Goal: Information Seeking & Learning: Learn about a topic

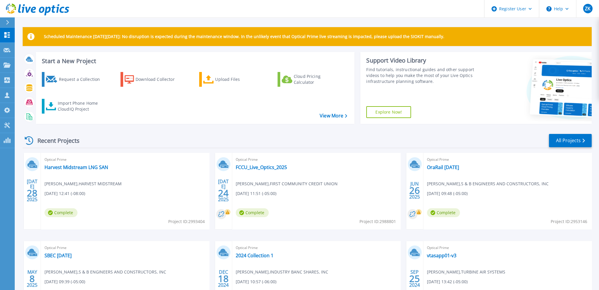
click at [11, 20] on div at bounding box center [9, 22] width 9 height 10
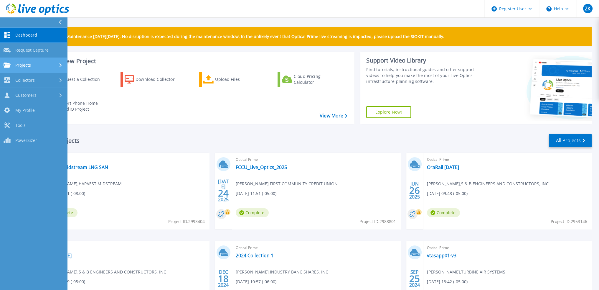
click at [38, 66] on div "Projects" at bounding box center [34, 64] width 60 height 5
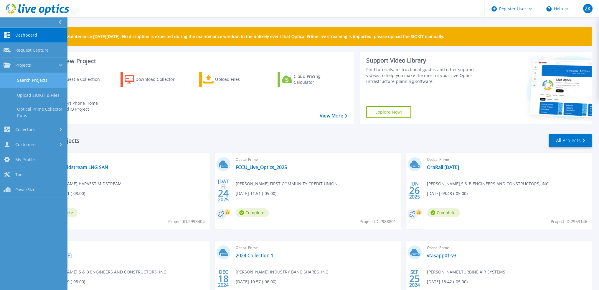
click at [45, 86] on link "Search Projects" at bounding box center [33, 80] width 67 height 15
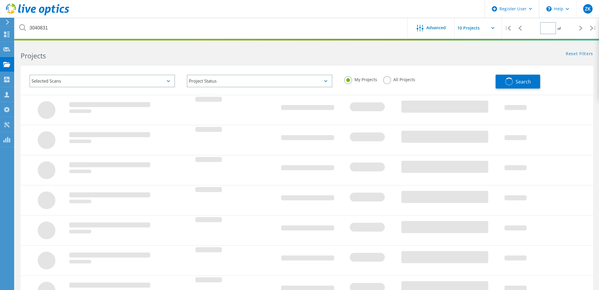
type input "1"
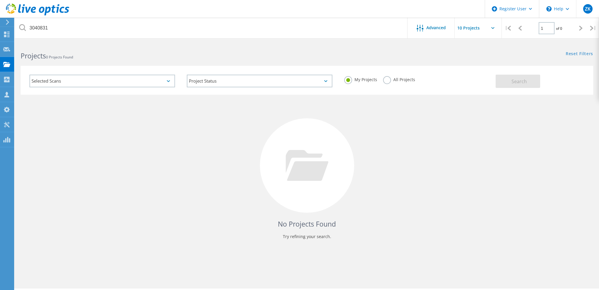
click at [409, 79] on label "All Projects" at bounding box center [399, 79] width 32 height 6
click at [0, 0] on input "All Projects" at bounding box center [0, 0] width 0 height 0
click at [517, 86] on button "Search" at bounding box center [518, 81] width 44 height 13
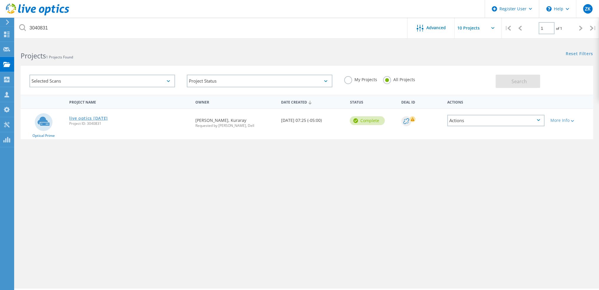
click at [106, 118] on link "live optics [DATE]" at bounding box center [88, 118] width 39 height 4
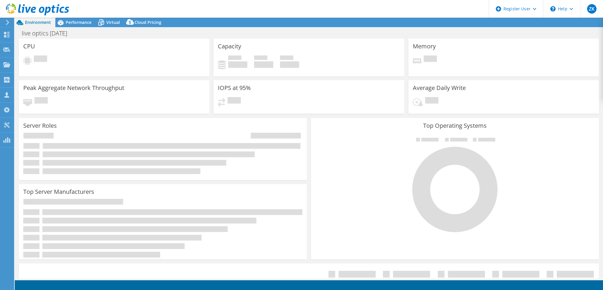
select select "USD"
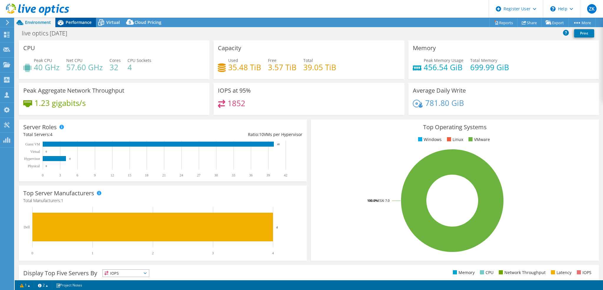
click at [80, 23] on span "Performance" at bounding box center [79, 22] width 26 height 6
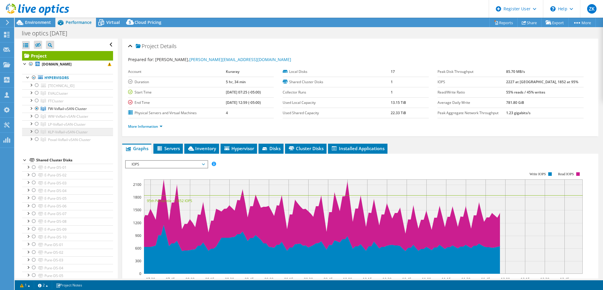
scroll to position [29, 0]
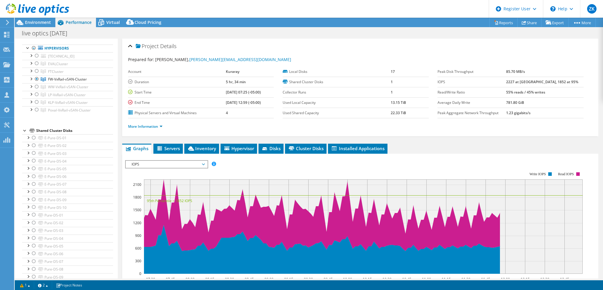
click at [186, 166] on span "IOPS" at bounding box center [167, 164] width 76 height 7
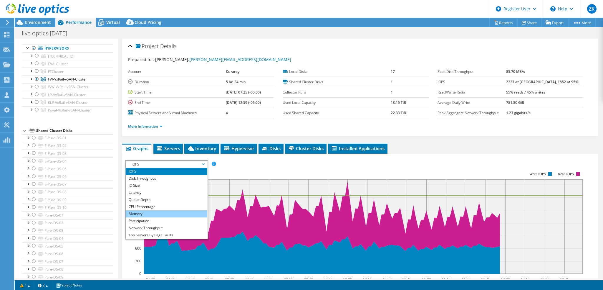
click at [156, 212] on li "Memory" at bounding box center [167, 213] width 82 height 7
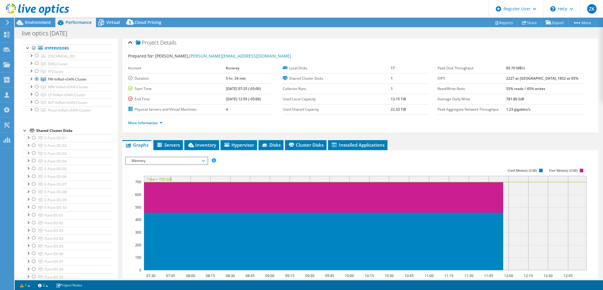
scroll to position [0, 0]
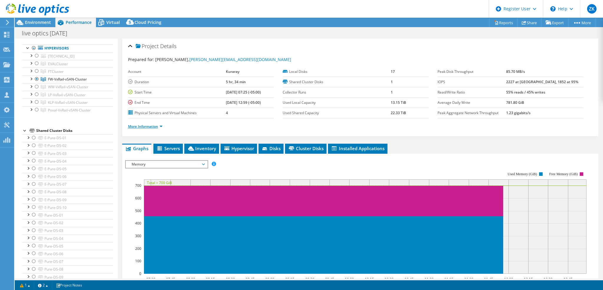
click at [156, 127] on link "More Information" at bounding box center [145, 126] width 34 height 5
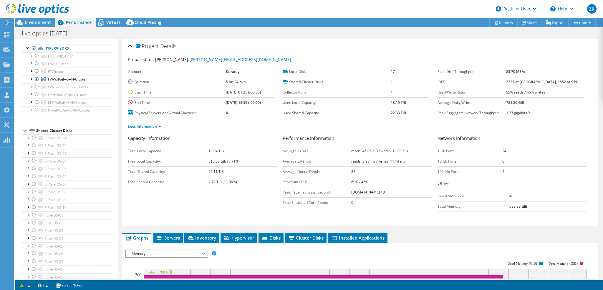
click at [156, 126] on link "Less Information" at bounding box center [144, 126] width 33 height 5
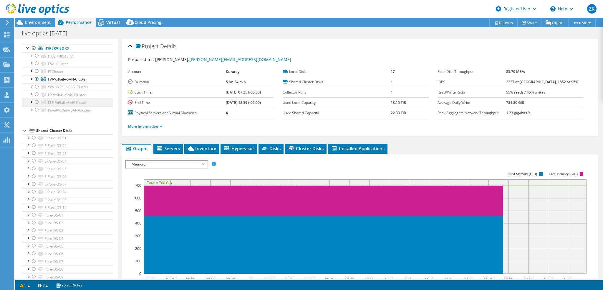
click at [35, 102] on div at bounding box center [37, 101] width 6 height 7
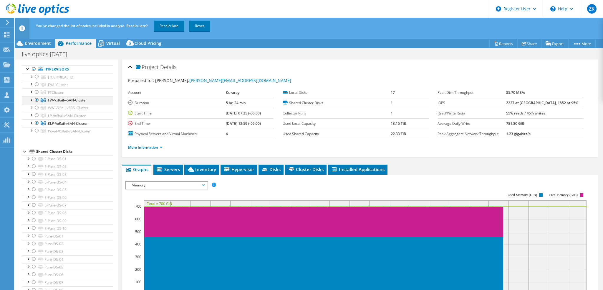
click at [36, 100] on div at bounding box center [37, 99] width 6 height 7
click at [176, 25] on link "Recalculate" at bounding box center [169, 26] width 31 height 11
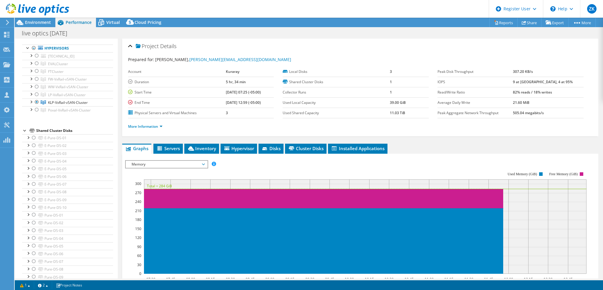
click at [234, 119] on div "More Information" at bounding box center [360, 126] width 465 height 16
click at [41, 21] on span "Environment" at bounding box center [38, 22] width 26 height 6
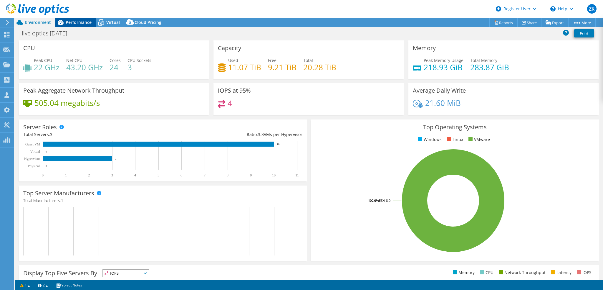
click at [67, 24] on span "Performance" at bounding box center [79, 22] width 26 height 6
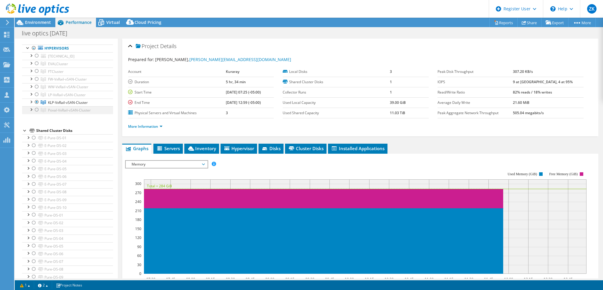
click at [35, 110] on div at bounding box center [37, 109] width 6 height 7
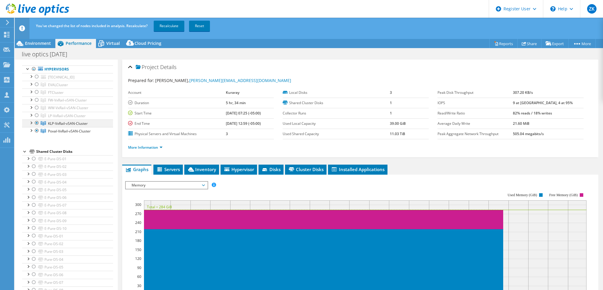
click at [38, 123] on div at bounding box center [37, 122] width 6 height 7
click at [178, 26] on link "Recalculate" at bounding box center [169, 26] width 31 height 11
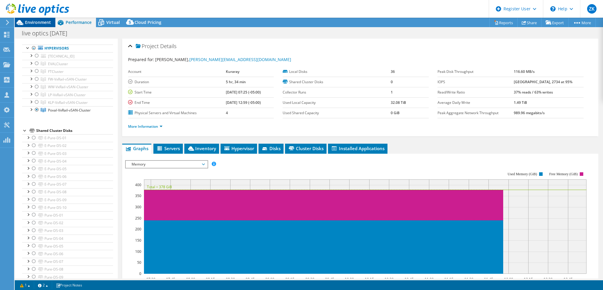
click at [31, 20] on span "Environment" at bounding box center [38, 22] width 26 height 6
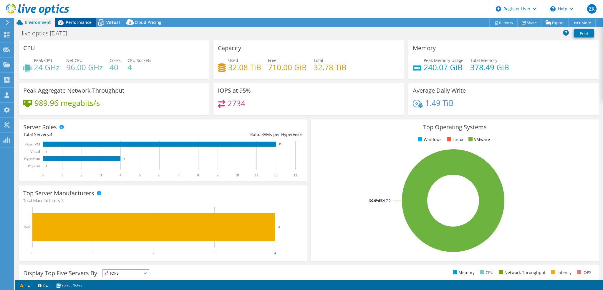
click at [88, 22] on span "Performance" at bounding box center [79, 22] width 26 height 6
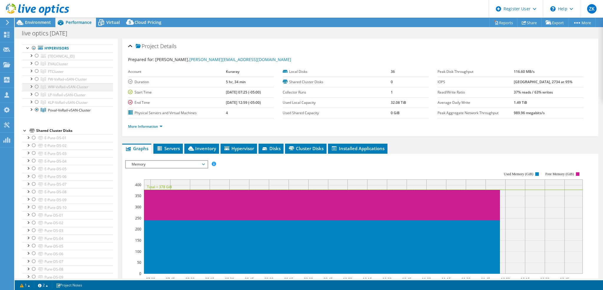
click at [36, 85] on div at bounding box center [37, 86] width 6 height 7
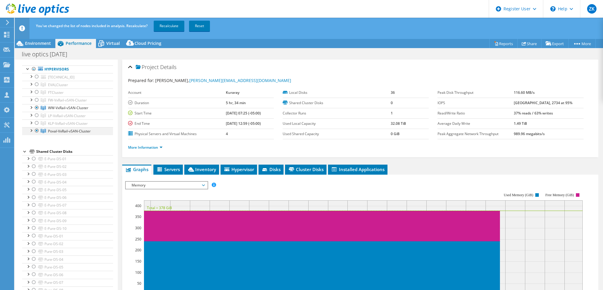
click at [37, 128] on div at bounding box center [37, 130] width 6 height 7
click at [167, 24] on link "Recalculate" at bounding box center [169, 26] width 31 height 11
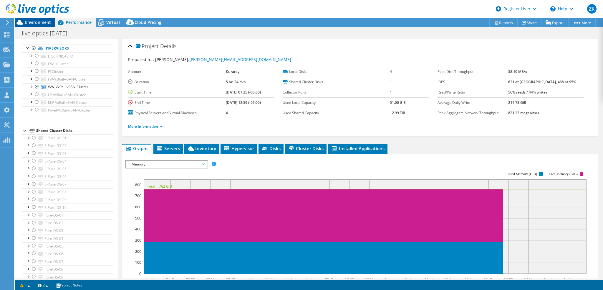
click at [52, 21] on div "Environment" at bounding box center [35, 22] width 41 height 9
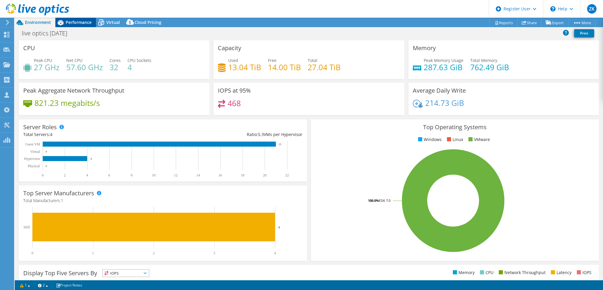
click at [72, 22] on span "Performance" at bounding box center [79, 22] width 26 height 6
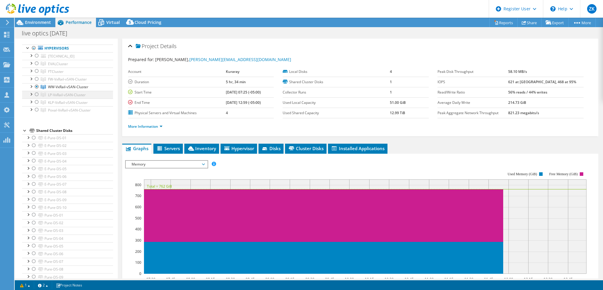
click at [36, 93] on div at bounding box center [37, 94] width 6 height 7
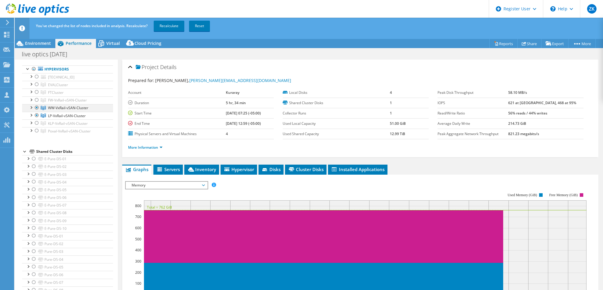
click at [36, 107] on div at bounding box center [37, 107] width 6 height 7
click at [163, 22] on link "Recalculate" at bounding box center [169, 26] width 31 height 11
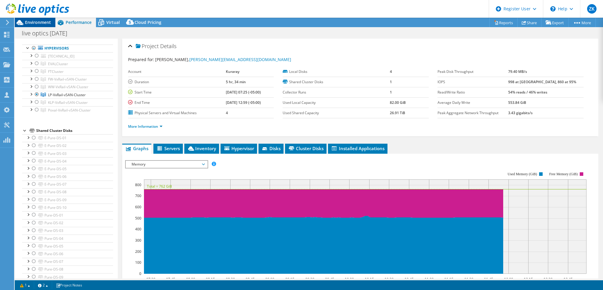
click at [46, 23] on span "Environment" at bounding box center [38, 22] width 26 height 6
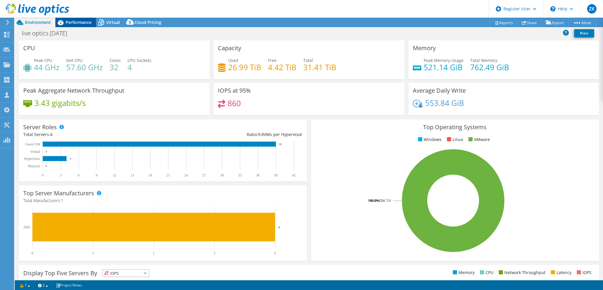
click at [78, 20] on span "Performance" at bounding box center [79, 22] width 26 height 6
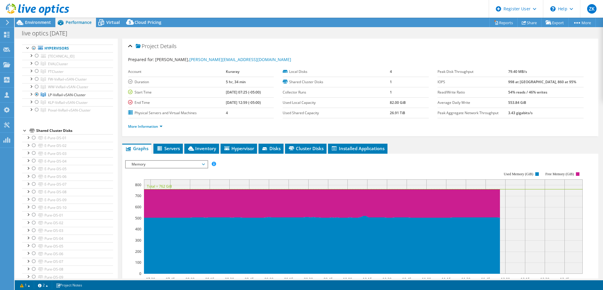
click at [273, 40] on div "Project Details" at bounding box center [360, 46] width 465 height 13
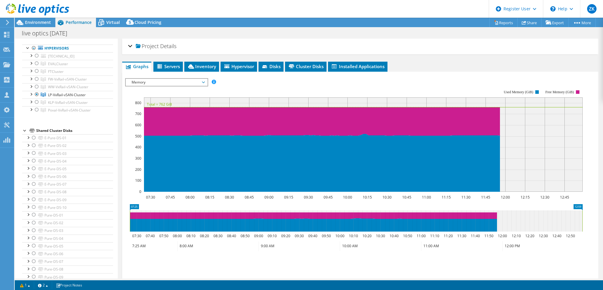
click at [310, 46] on div "Project Details" at bounding box center [360, 46] width 465 height 13
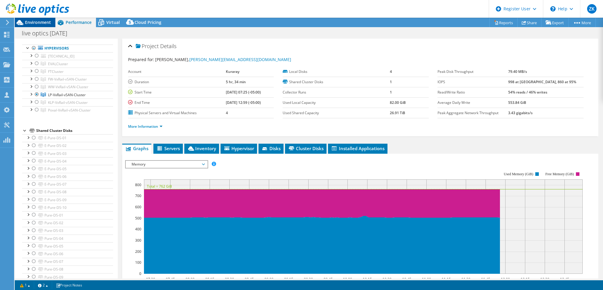
click at [39, 22] on span "Environment" at bounding box center [38, 22] width 26 height 6
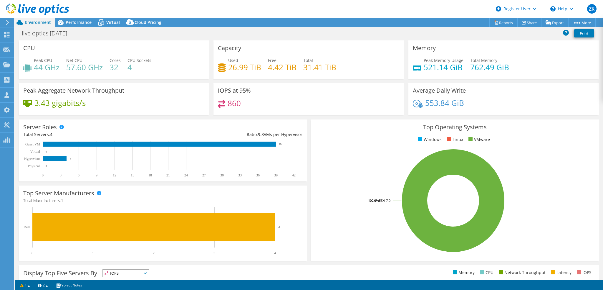
click at [407, 92] on div "Average Daily Write 553.84 GiB" at bounding box center [504, 99] width 195 height 32
click at [71, 26] on div "Performance" at bounding box center [75, 22] width 41 height 9
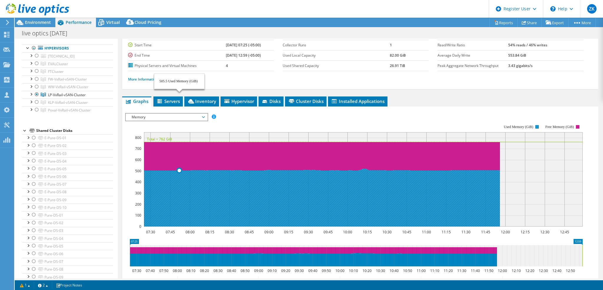
scroll to position [4, 0]
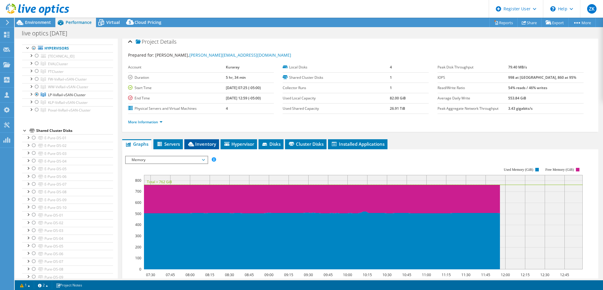
click at [204, 141] on span "Inventory" at bounding box center [201, 144] width 29 height 6
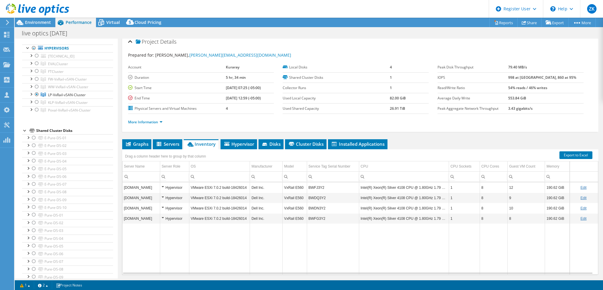
scroll to position [22, 0]
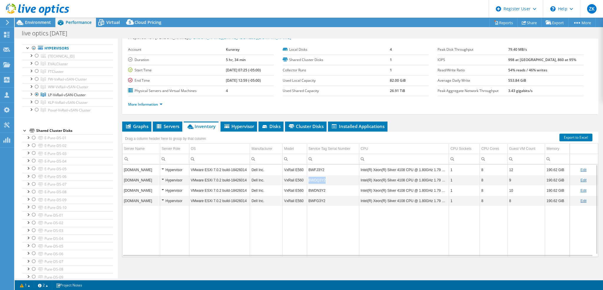
drag, startPoint x: 324, startPoint y: 178, endPoint x: 308, endPoint y: 180, distance: 16.3
click at [308, 180] on td "BWDQ3Y2" at bounding box center [333, 180] width 52 height 10
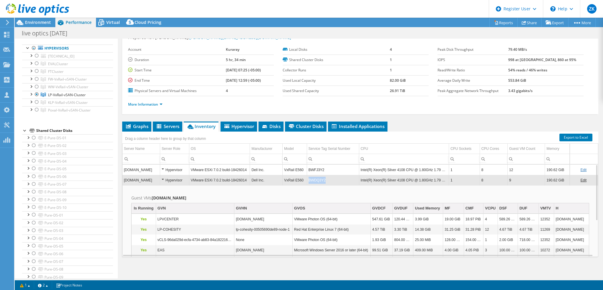
copy td "BWDQ3Y2"
drag, startPoint x: 326, startPoint y: 178, endPoint x: 307, endPoint y: 180, distance: 19.3
click at [307, 180] on td "BWDQ3Y2" at bounding box center [333, 180] width 52 height 10
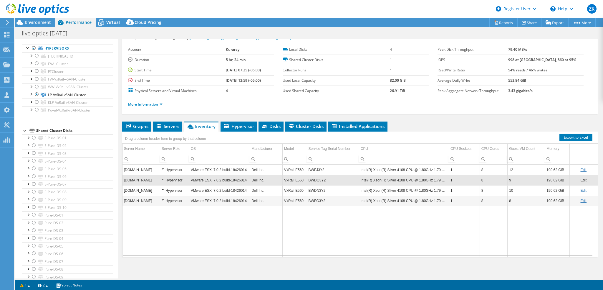
click at [421, 125] on ul "Graphs Servers Inventory Hypervisor Disks Cluster Disks Installed Applications" at bounding box center [360, 126] width 476 height 10
click at [374, 29] on div "live optics 9.4.2025 Print" at bounding box center [309, 33] width 589 height 11
click at [371, 43] on section "Prepared for: Tommie Seals, Tommie.Seals@kuraray.com Account Kuraray Duration 5…" at bounding box center [360, 73] width 465 height 78
click at [35, 100] on div at bounding box center [37, 101] width 6 height 7
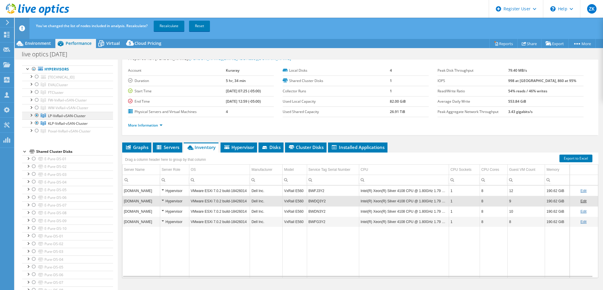
click at [37, 113] on div at bounding box center [37, 115] width 6 height 7
click at [162, 29] on link "Recalculate" at bounding box center [169, 26] width 31 height 11
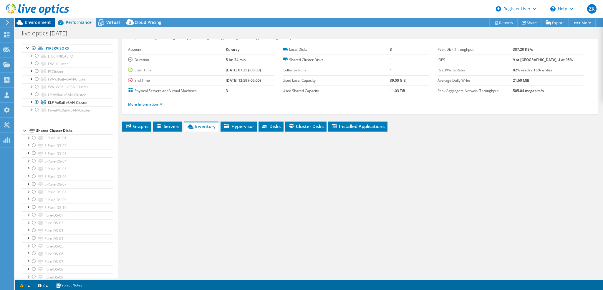
click at [34, 26] on div "Environment" at bounding box center [35, 22] width 41 height 9
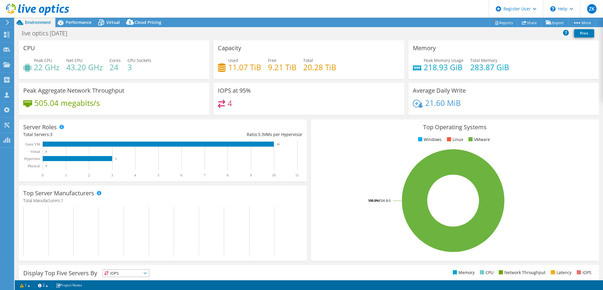
scroll to position [22, 0]
